Goal: Transaction & Acquisition: Subscribe to service/newsletter

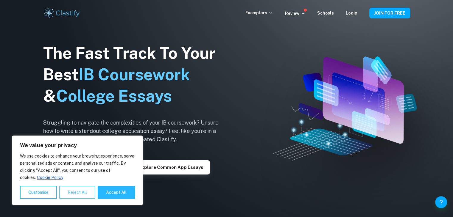
click at [75, 194] on button "Reject All" at bounding box center [77, 192] width 36 height 13
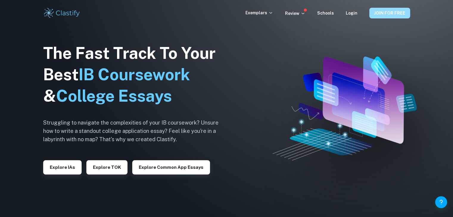
click at [379, 12] on button "JOIN FOR FREE" at bounding box center [389, 13] width 41 height 11
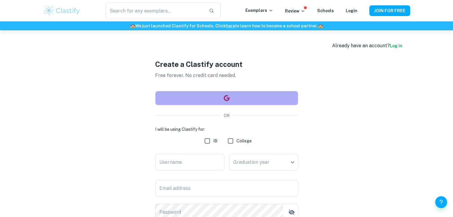
click at [247, 97] on button "button" at bounding box center [226, 98] width 143 height 14
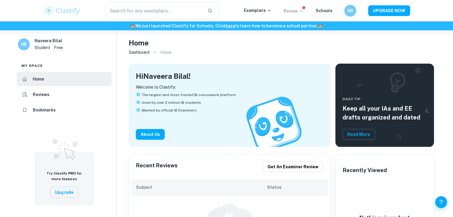
click at [298, 9] on p "Review" at bounding box center [293, 11] width 20 height 7
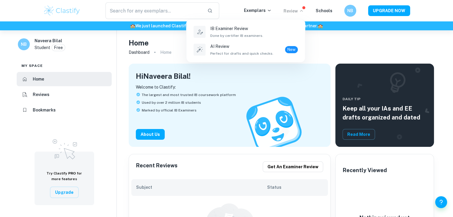
click at [316, 41] on div at bounding box center [226, 108] width 453 height 217
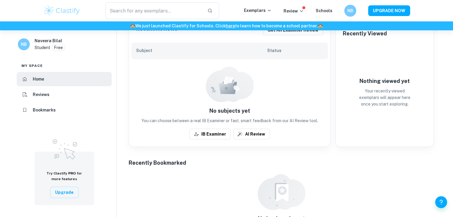
scroll to position [119, 0]
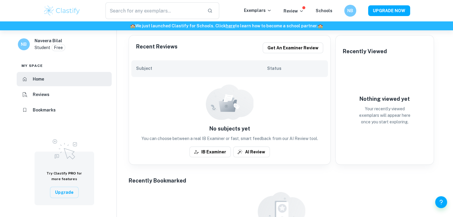
click at [215, 116] on div at bounding box center [230, 102] width 48 height 36
click at [264, 61] on div "Subject Status" at bounding box center [229, 68] width 196 height 17
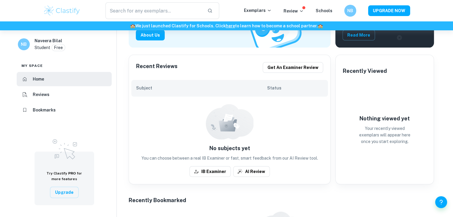
scroll to position [89, 0]
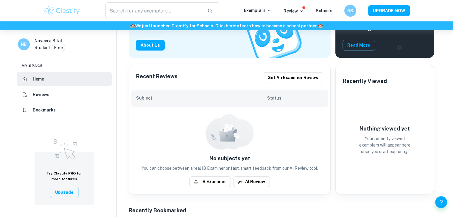
click at [159, 96] on h6 "Subject" at bounding box center [201, 98] width 131 height 7
click at [156, 99] on h6 "Subject" at bounding box center [201, 98] width 131 height 7
click at [145, 90] on div "Subject Status" at bounding box center [229, 98] width 196 height 17
click at [153, 104] on div "Subject Status" at bounding box center [229, 98] width 196 height 17
click at [154, 104] on div "Subject Status" at bounding box center [229, 98] width 196 height 17
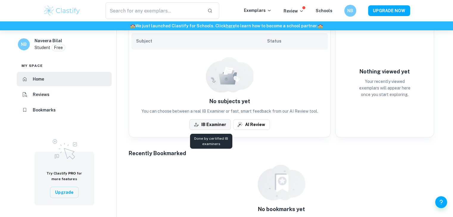
scroll to position [57, 0]
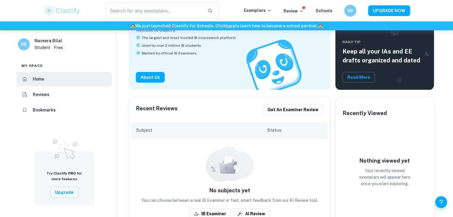
click at [280, 131] on h6 "Status" at bounding box center [295, 130] width 56 height 7
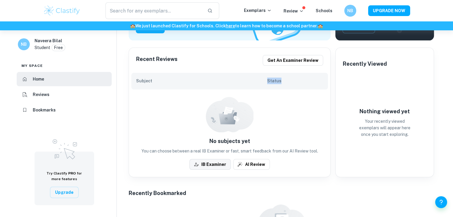
scroll to position [117, 0]
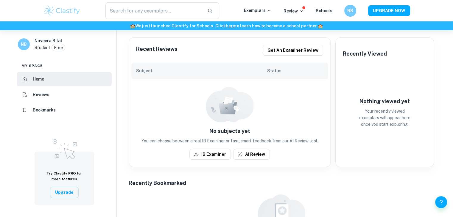
click at [145, 72] on h6 "Subject" at bounding box center [201, 71] width 131 height 7
click at [151, 76] on div "Subject Status" at bounding box center [229, 71] width 196 height 17
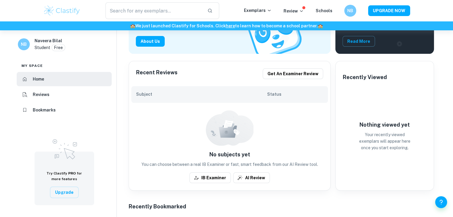
scroll to position [57, 0]
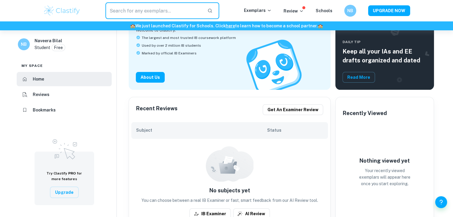
click at [172, 4] on input "text" at bounding box center [153, 10] width 97 height 17
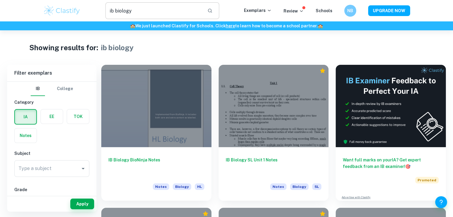
click at [159, 10] on input "ib biology" at bounding box center [153, 10] width 97 height 17
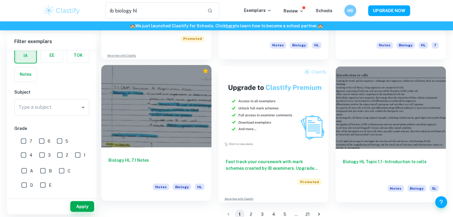
scroll to position [1010, 0]
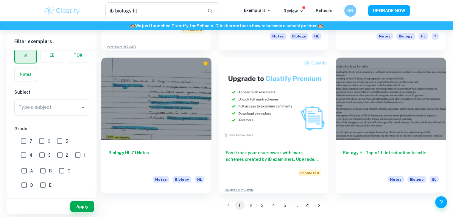
type input "ib biology"
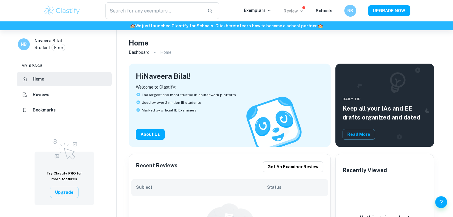
click at [297, 13] on p "Review" at bounding box center [293, 11] width 20 height 7
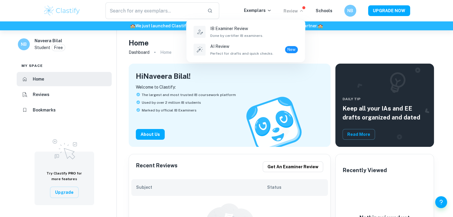
click at [331, 51] on div at bounding box center [226, 108] width 453 height 217
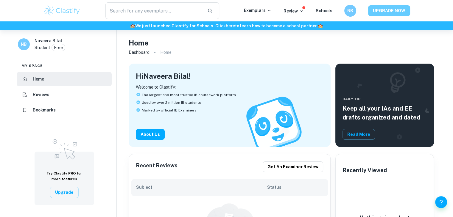
click at [389, 12] on button "UPGRADE NOW" at bounding box center [389, 10] width 42 height 11
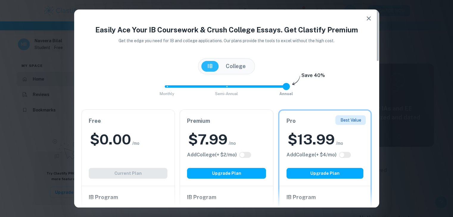
click at [137, 157] on div "Free $ 0.00 /mo Add College (+ $ 2 /mo) Current Plan" at bounding box center [128, 148] width 93 height 76
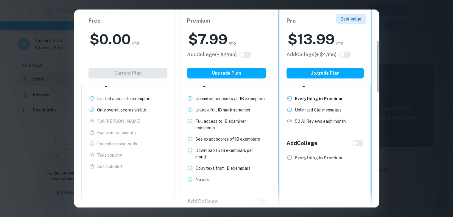
scroll to position [119, 0]
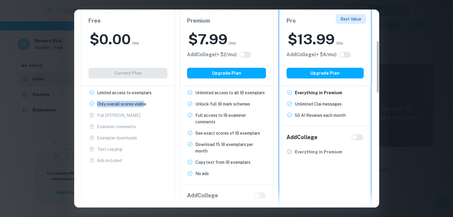
drag, startPoint x: 96, startPoint y: 104, endPoint x: 145, endPoint y: 103, distance: 48.8
click at [145, 103] on li "Only overall scores visible" at bounding box center [117, 104] width 57 height 7
click at [141, 105] on p "Only overall scores visible" at bounding box center [121, 104] width 49 height 7
click at [141, 106] on p "Only overall scores visible" at bounding box center [121, 104] width 49 height 7
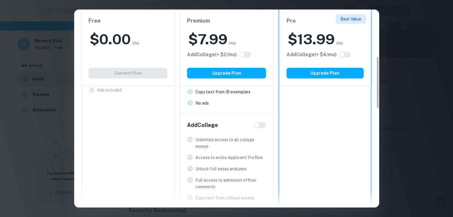
scroll to position [208, 0]
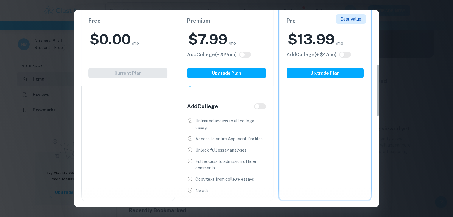
click at [428, 171] on div "Easily Ace Your IB Coursework & Crush College Essays. Get Clastify Premium Get …" at bounding box center [226, 108] width 453 height 217
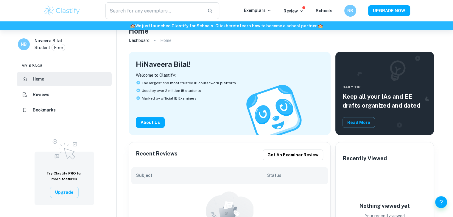
scroll to position [0, 0]
